Goal: Task Accomplishment & Management: Manage account settings

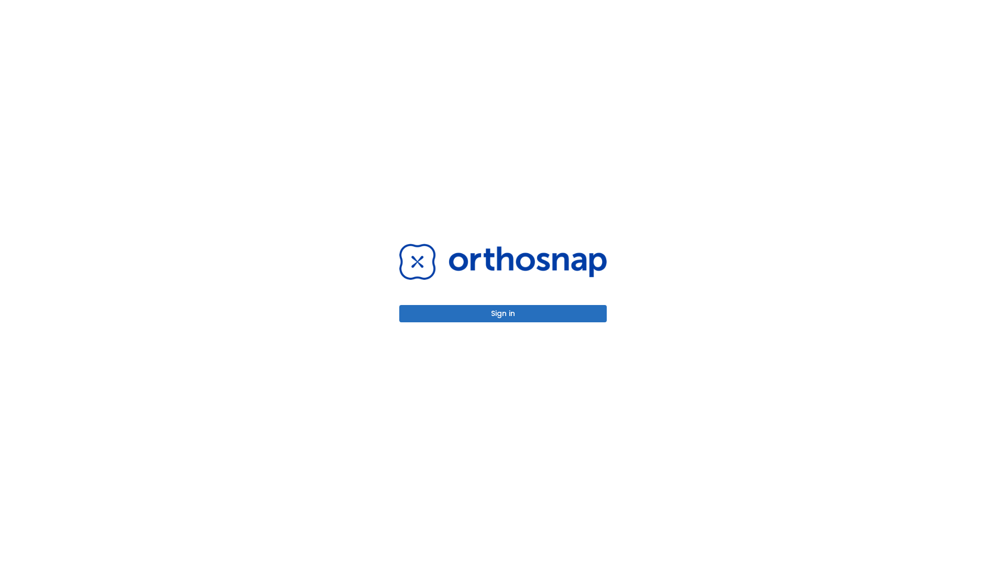
click at [503, 313] on button "Sign in" at bounding box center [502, 313] width 207 height 17
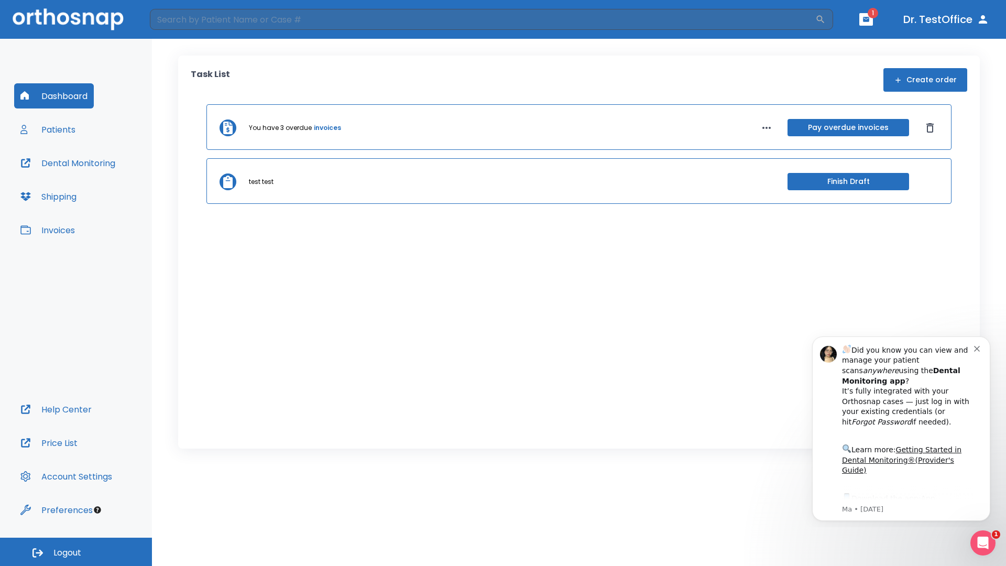
click at [76, 552] on span "Logout" at bounding box center [67, 553] width 28 height 12
